Goal: Task Accomplishment & Management: Complete application form

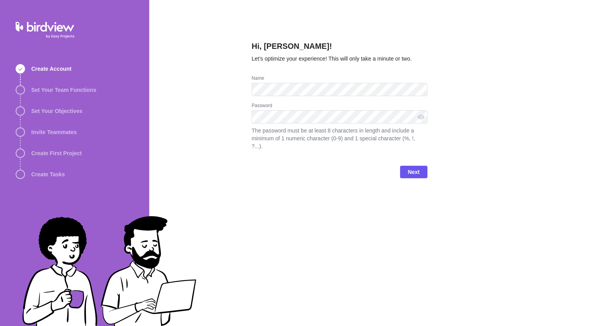
click at [299, 244] on div "Hi, [PERSON_NAME]! Let’s optimize your experience! This will only take a minute…" at bounding box center [340, 163] width 176 height 326
click at [406, 166] on span "Next" at bounding box center [413, 172] width 27 height 12
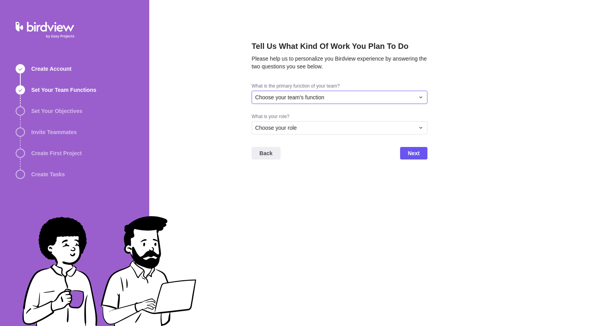
click at [331, 99] on div "Choose your team's function" at bounding box center [334, 97] width 159 height 8
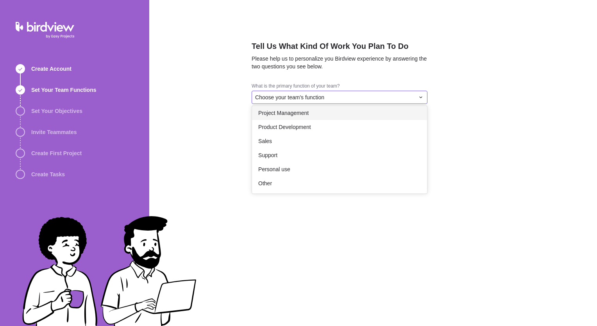
click at [300, 114] on span "Project Management" at bounding box center [283, 113] width 50 height 8
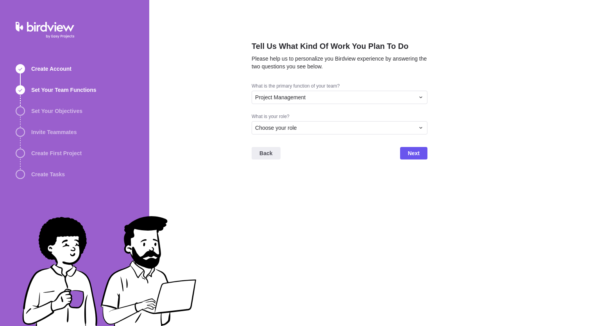
click at [312, 166] on div "Back Next" at bounding box center [340, 156] width 176 height 31
click at [302, 128] on div "Choose your role" at bounding box center [334, 128] width 159 height 8
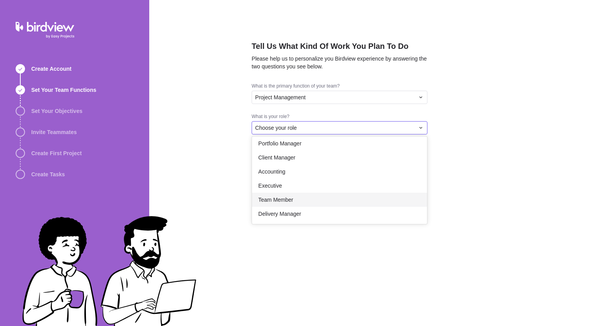
scroll to position [0, 0]
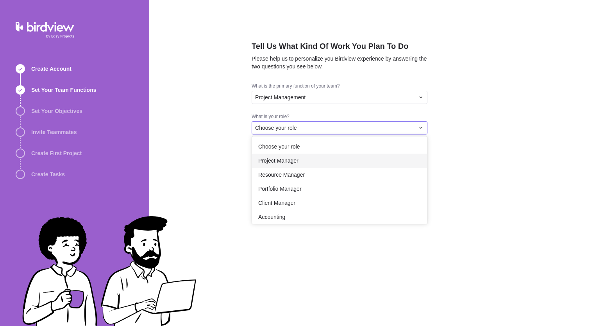
click at [291, 159] on span "Project Manager" at bounding box center [278, 161] width 40 height 8
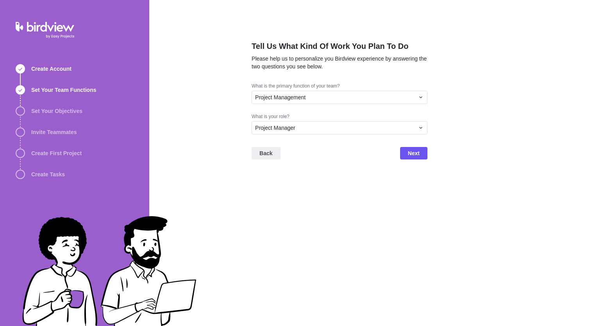
click at [290, 161] on div "Back Next" at bounding box center [340, 156] width 176 height 31
click at [407, 152] on span "Next" at bounding box center [413, 153] width 27 height 12
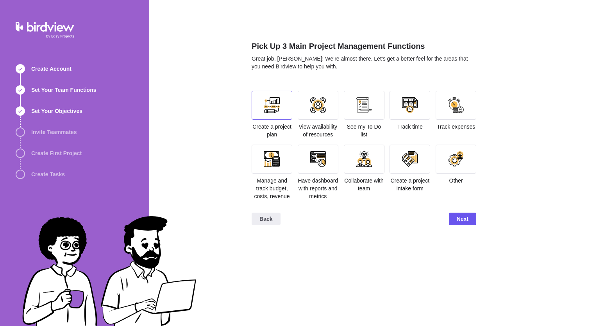
click at [276, 103] on div at bounding box center [272, 105] width 16 height 16
click at [275, 169] on div at bounding box center [272, 158] width 41 height 29
click at [457, 164] on div at bounding box center [456, 159] width 16 height 16
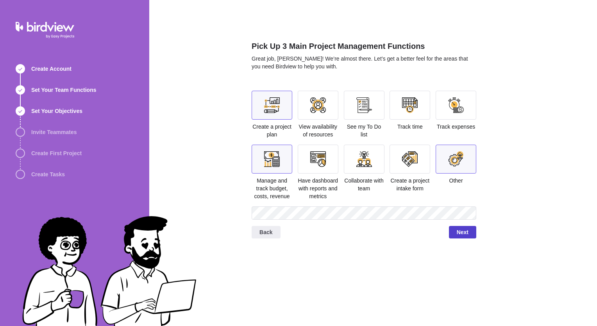
click at [457, 231] on span "Next" at bounding box center [463, 231] width 12 height 9
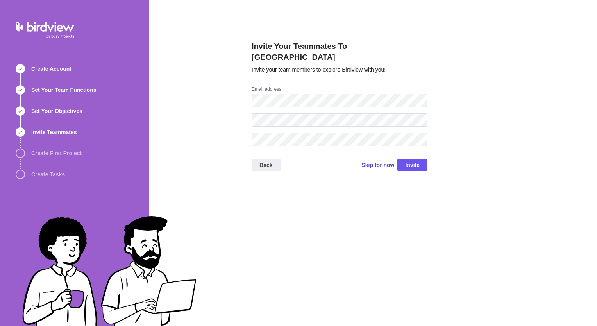
click at [375, 161] on span "Skip for now" at bounding box center [377, 165] width 33 height 8
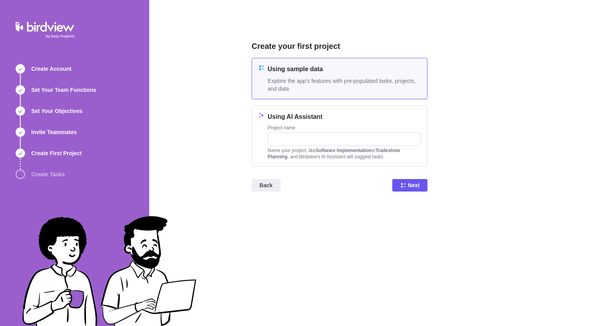
click at [336, 81] on span "Explore the app's features with pre-populated tasks, projects, and data" at bounding box center [344, 85] width 153 height 16
click at [420, 187] on span "Next" at bounding box center [409, 185] width 35 height 12
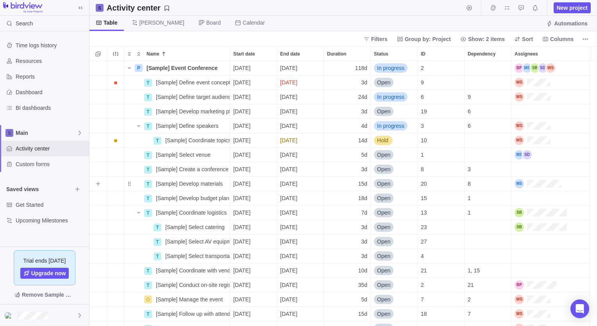
scroll to position [259, 501]
click at [243, 23] on span "Calendar" at bounding box center [254, 23] width 22 height 8
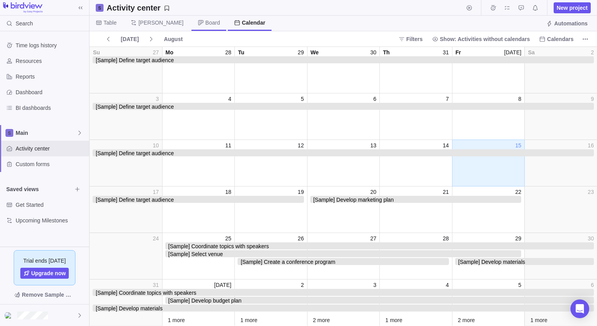
click at [205, 20] on span "Board" at bounding box center [212, 23] width 14 height 8
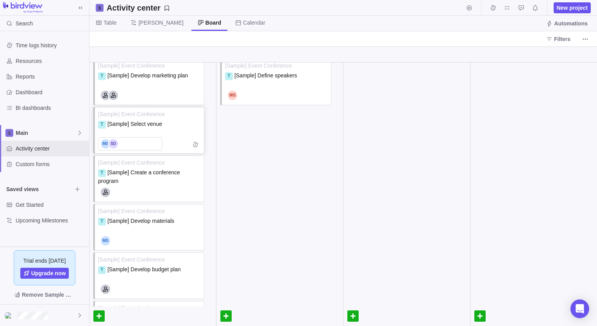
scroll to position [0, 0]
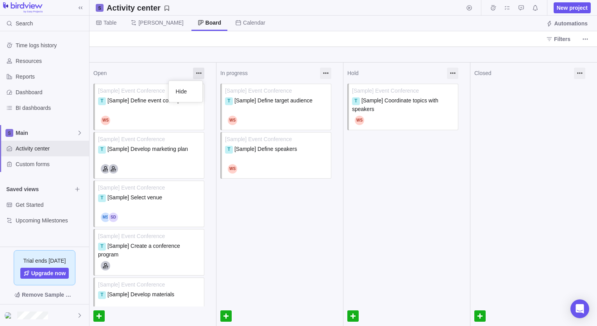
click at [197, 73] on div at bounding box center [198, 73] width 11 height 11
click at [137, 19] on span "[PERSON_NAME]" at bounding box center [156, 23] width 65 height 15
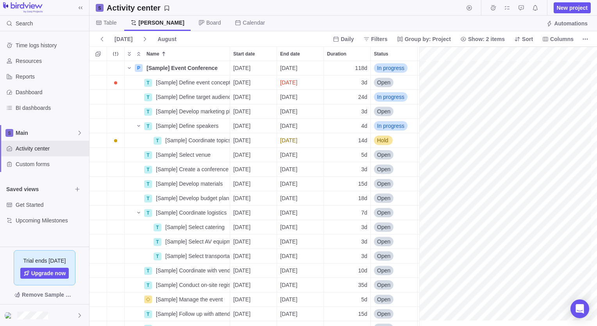
scroll to position [0, 1102]
click at [24, 90] on span "Dashboard" at bounding box center [51, 92] width 70 height 8
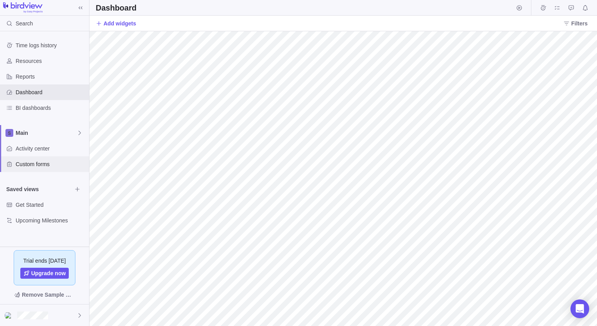
click at [30, 163] on span "Custom forms" at bounding box center [51, 164] width 70 height 8
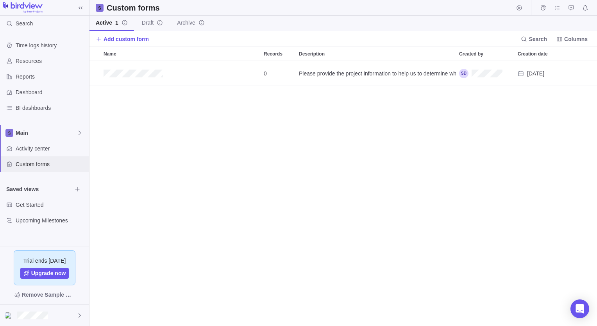
scroll to position [259, 501]
click at [24, 148] on span "Activity center" at bounding box center [51, 148] width 70 height 8
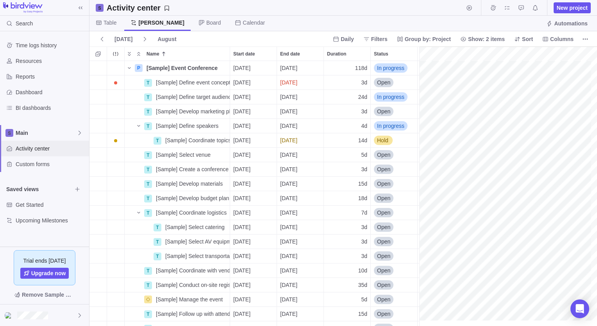
scroll to position [0, 1102]
click at [54, 130] on span "Main" at bounding box center [46, 133] width 61 height 8
click at [107, 217] on body "Search Time logs history Resources Reports Dashboard BI dashboards Main Activit…" at bounding box center [298, 163] width 597 height 326
click at [38, 107] on span "BI dashboards" at bounding box center [51, 108] width 70 height 8
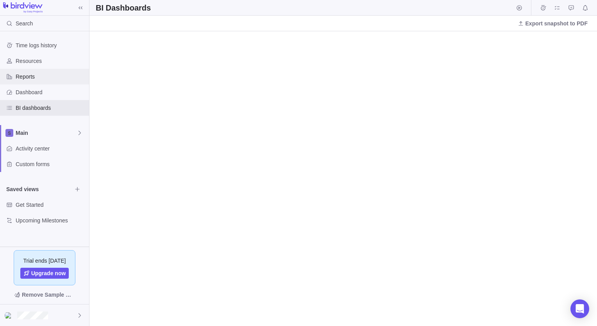
click at [20, 71] on div "Reports" at bounding box center [44, 77] width 89 height 16
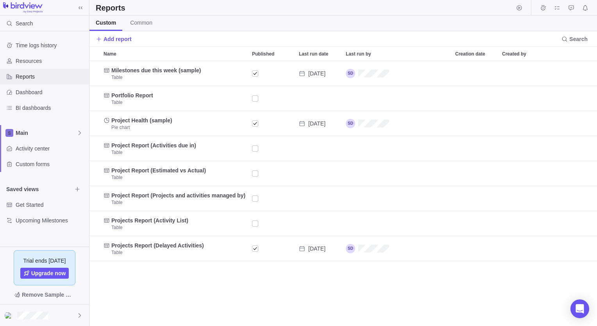
scroll to position [259, 501]
click at [29, 59] on span "Resources" at bounding box center [51, 61] width 70 height 8
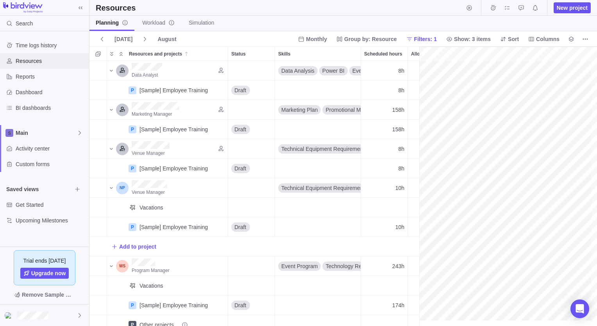
scroll to position [0, 139]
click at [45, 275] on span "Upgrade now" at bounding box center [48, 273] width 35 height 8
click at [571, 9] on span "New project" at bounding box center [572, 8] width 31 height 8
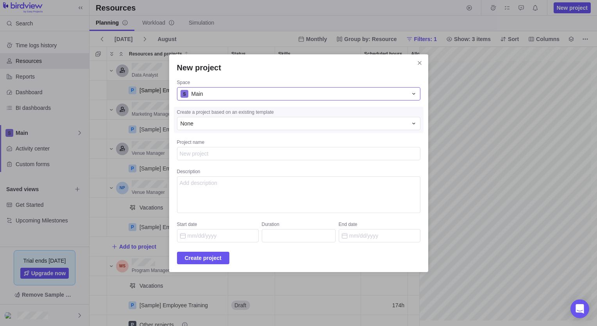
click at [276, 95] on div "Main" at bounding box center [293, 94] width 227 height 8
click at [277, 96] on div "Main" at bounding box center [293, 94] width 227 height 8
click at [200, 155] on textarea "Project name" at bounding box center [298, 153] width 243 height 13
type textarea "x"
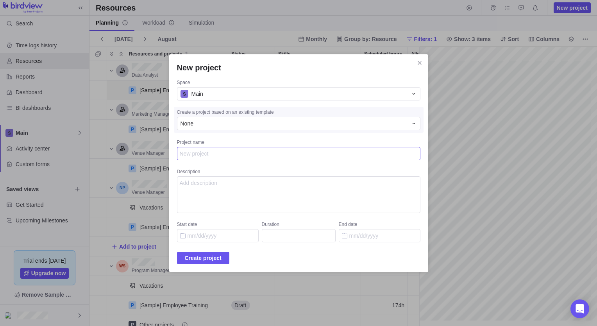
type textarea "D"
type textarea "x"
type textarea "Du"
type textarea "x"
type textarea "Dun"
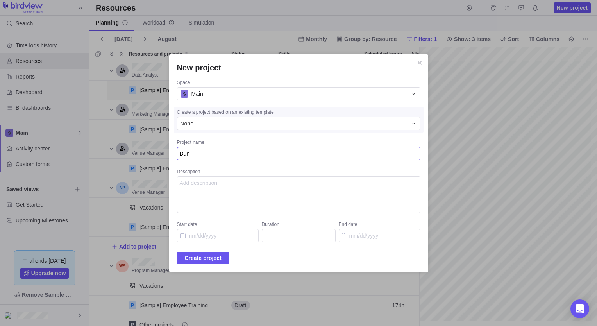
type textarea "x"
type textarea "Dunb"
type textarea "x"
type textarea "Dunbl"
type textarea "x"
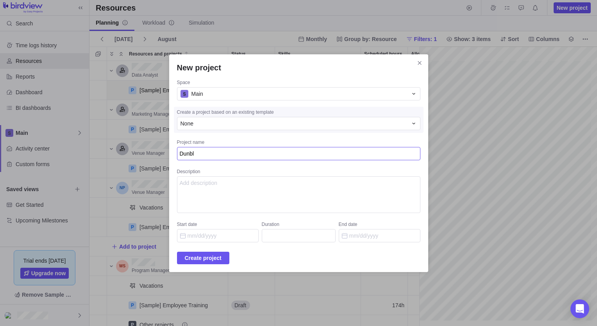
type textarea "Dunbla"
type textarea "x"
type textarea "Dunblan"
type textarea "x"
type textarea "Dunblane"
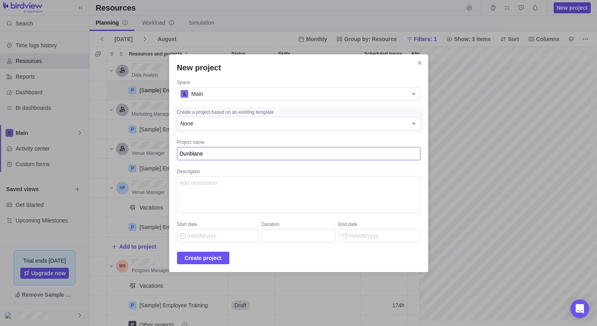
type textarea "x"
type textarea "Dunblane"
click at [199, 187] on textarea "Description" at bounding box center [298, 194] width 243 height 37
type textarea "Full house decoration"
click at [206, 237] on input "Start date" at bounding box center [218, 235] width 82 height 13
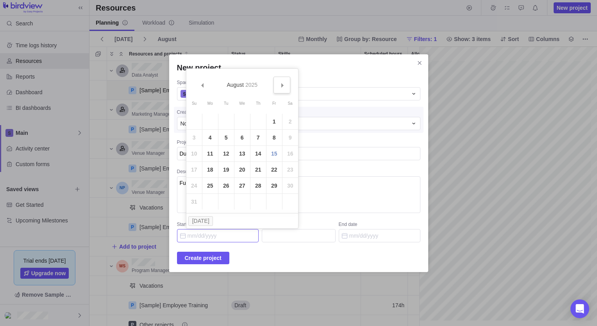
click at [278, 85] on link "Next" at bounding box center [281, 85] width 17 height 17
click at [209, 152] on link "15" at bounding box center [210, 154] width 16 height 16
type input "[DATE]"
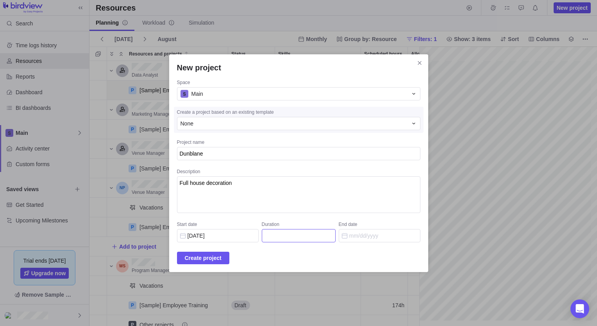
click at [283, 235] on input "Duration" at bounding box center [299, 235] width 74 height 13
type input "3"
type input "[DATE]"
type input "30"
type input "[DATE]"
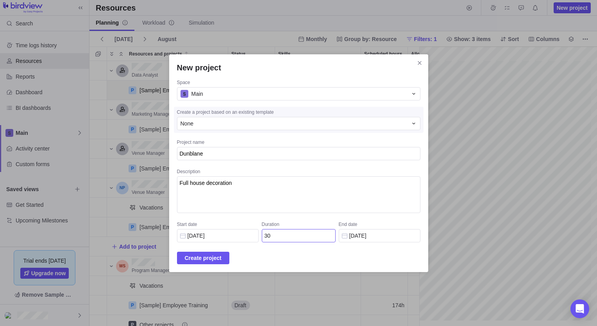
type input "30"
click at [283, 261] on div "Create project" at bounding box center [298, 258] width 243 height 12
click at [209, 258] on span "Create project" at bounding box center [203, 257] width 37 height 9
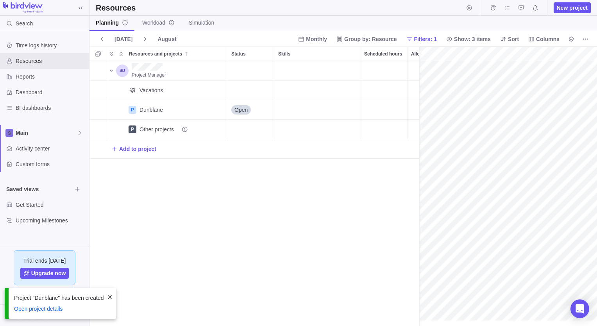
scroll to position [0, 34]
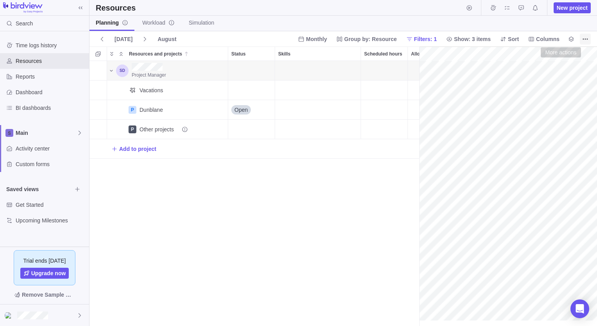
click at [588, 37] on icon "More actions" at bounding box center [585, 39] width 6 height 6
click at [278, 7] on div "Resources New project" at bounding box center [342, 8] width 507 height 16
click at [137, 147] on span "Add to project" at bounding box center [137, 149] width 37 height 8
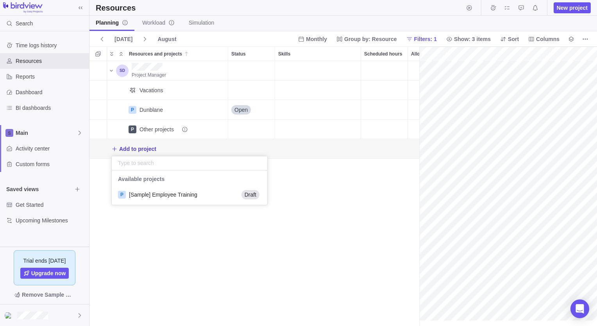
scroll to position [29, 150]
click at [346, 226] on div "Project Manager Vacations P Dunblane Details Open P Other projects Add to proje…" at bounding box center [254, 193] width 330 height 265
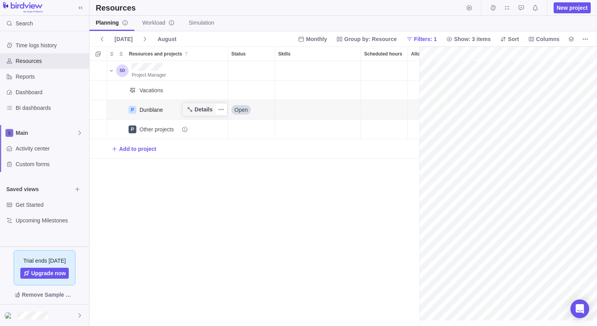
click at [214, 110] on span "Details" at bounding box center [200, 109] width 32 height 11
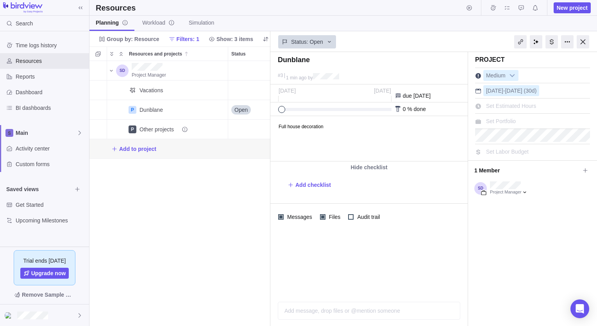
click at [409, 139] on html "Full house decoration" at bounding box center [368, 138] width 195 height 45
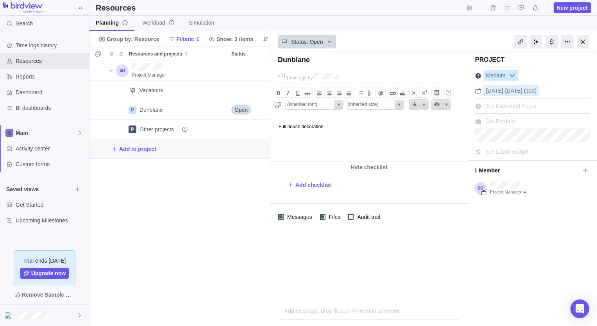
click at [512, 75] on b at bounding box center [512, 75] width 12 height 10
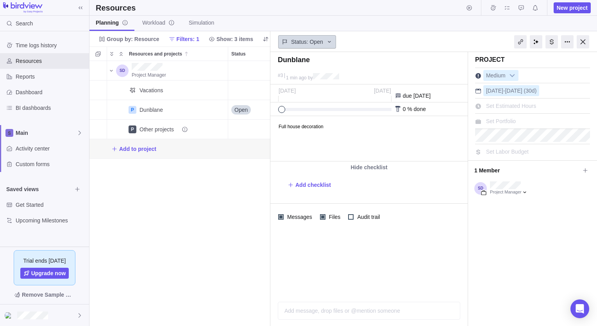
click at [330, 41] on icon at bounding box center [329, 42] width 6 height 6
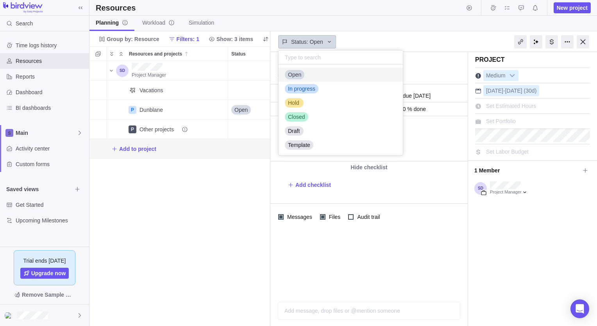
scroll to position [85, 118]
click at [384, 32] on body "Search Time logs history Resources Reports Dashboard BI dashboards Main Activit…" at bounding box center [298, 163] width 597 height 326
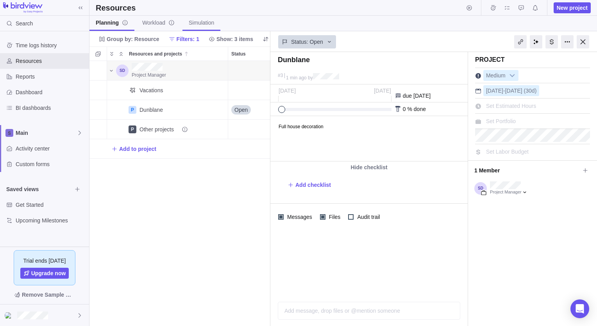
click at [197, 22] on span "Simulation" at bounding box center [201, 23] width 25 height 8
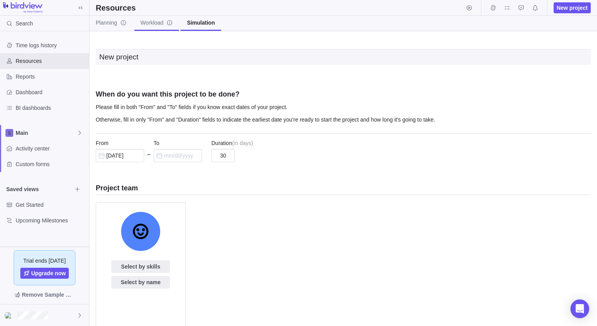
click at [154, 21] on span "Workload" at bounding box center [157, 23] width 32 height 8
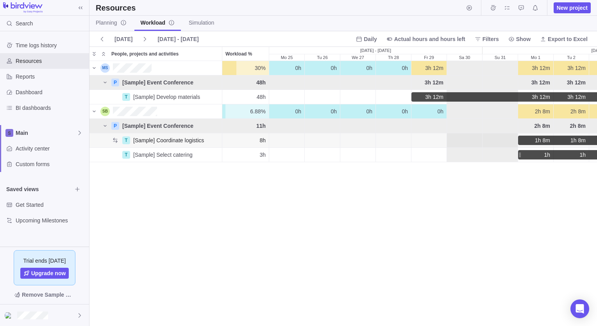
scroll to position [259, 501]
drag, startPoint x: 200, startPoint y: 222, endPoint x: 195, endPoint y: 218, distance: 6.7
click at [200, 222] on div "30% 30% 0h 0h 0h 0h 3h 12m 3h 12m 3h 12m 3h 12m 3h 12m 3h 12m 3h 12m 3h 12m 3h …" at bounding box center [342, 193] width 507 height 264
click at [28, 163] on span "Custom forms" at bounding box center [51, 164] width 70 height 8
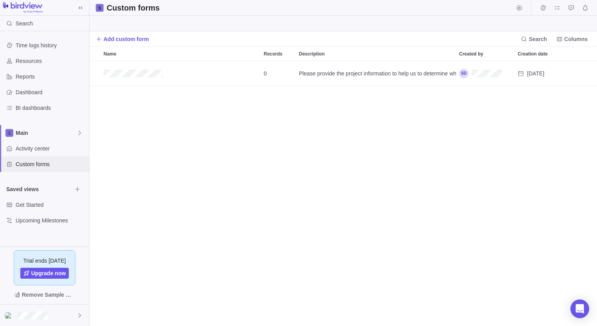
scroll to position [259, 501]
click at [135, 159] on div "0 Please provide the project information to help us to determine what resources…" at bounding box center [342, 193] width 507 height 265
click at [29, 4] on img at bounding box center [22, 7] width 39 height 11
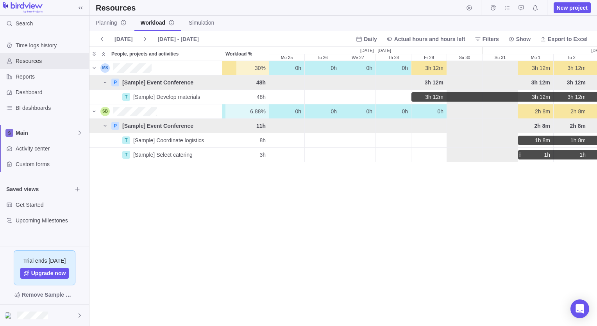
scroll to position [259, 501]
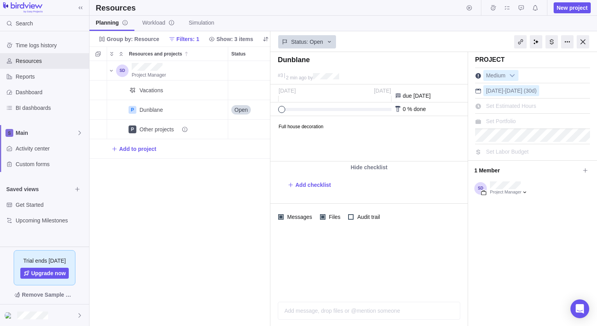
scroll to position [259, 175]
click at [200, 227] on div "Project Manager Vacations P Dunblane Details Open P Other projects Add to proje…" at bounding box center [179, 193] width 181 height 265
click at [219, 108] on icon "More actions" at bounding box center [221, 109] width 6 height 6
click at [163, 91] on div "Project Manager Vacations P Dunblane Details Open P Other projects Add to proje…" at bounding box center [179, 193] width 181 height 265
click at [195, 217] on div "Project Manager Vacations P Dunblane Details Open P Other projects Add to proje…" at bounding box center [179, 193] width 181 height 265
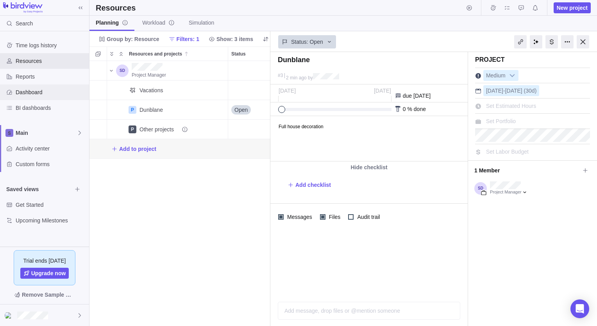
click at [31, 94] on span "Dashboard" at bounding box center [51, 92] width 70 height 8
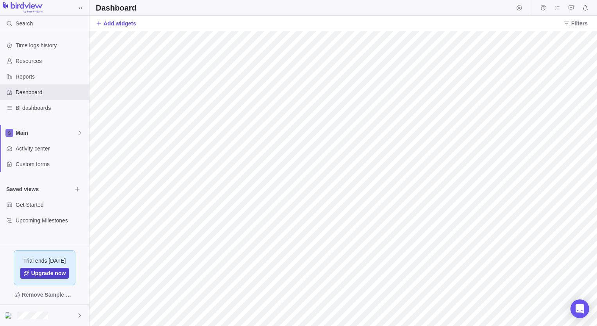
click at [44, 272] on span "Upgrade now" at bounding box center [48, 273] width 35 height 8
